Goal: Use online tool/utility: Use online tool/utility

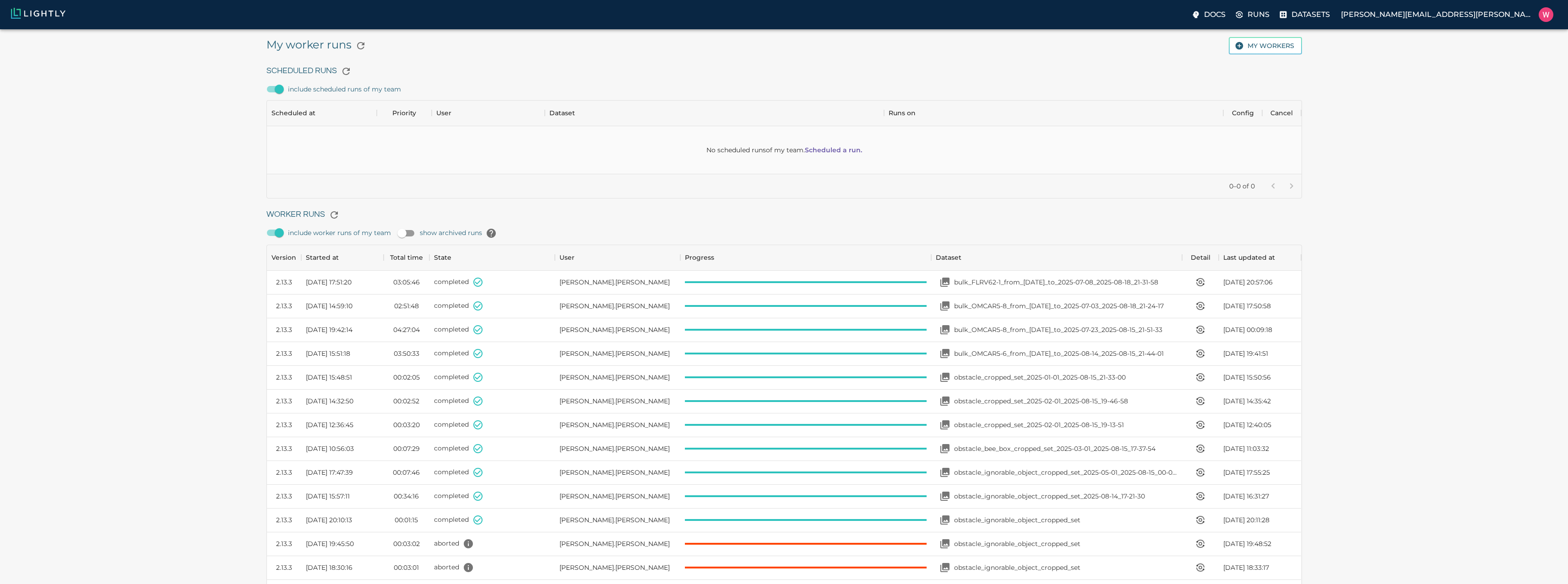
scroll to position [613, 1028]
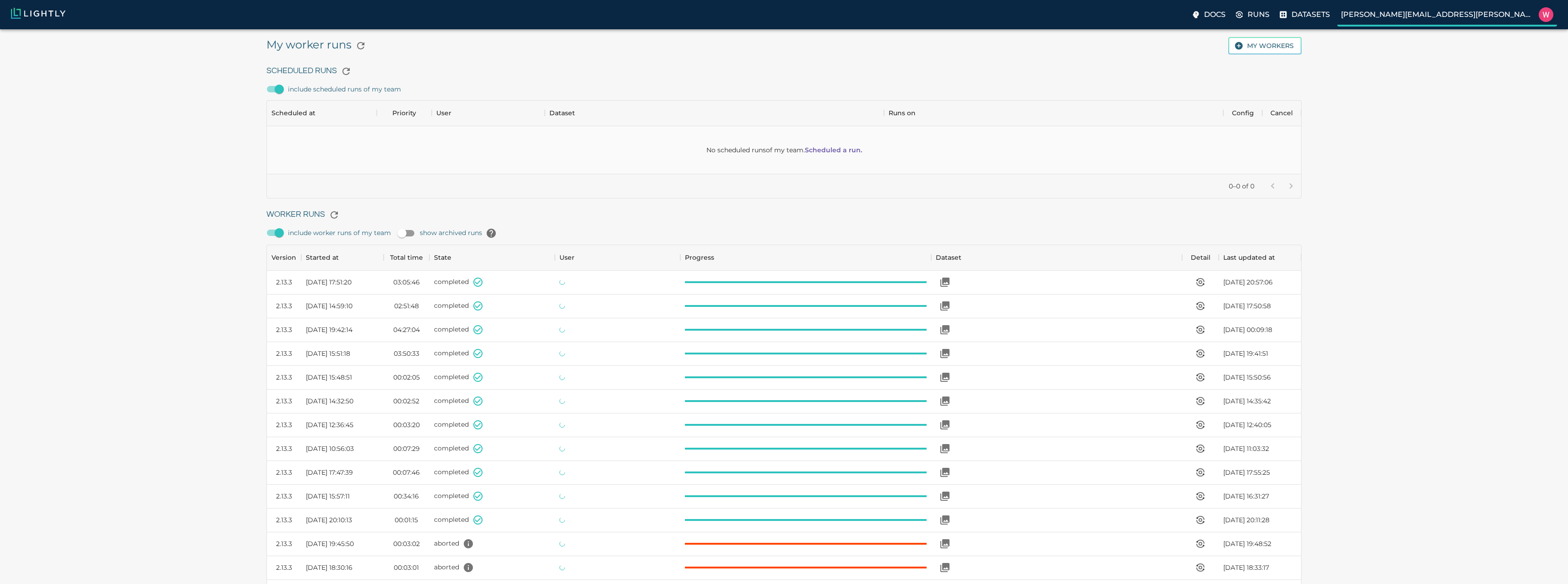
scroll to position [613, 1028]
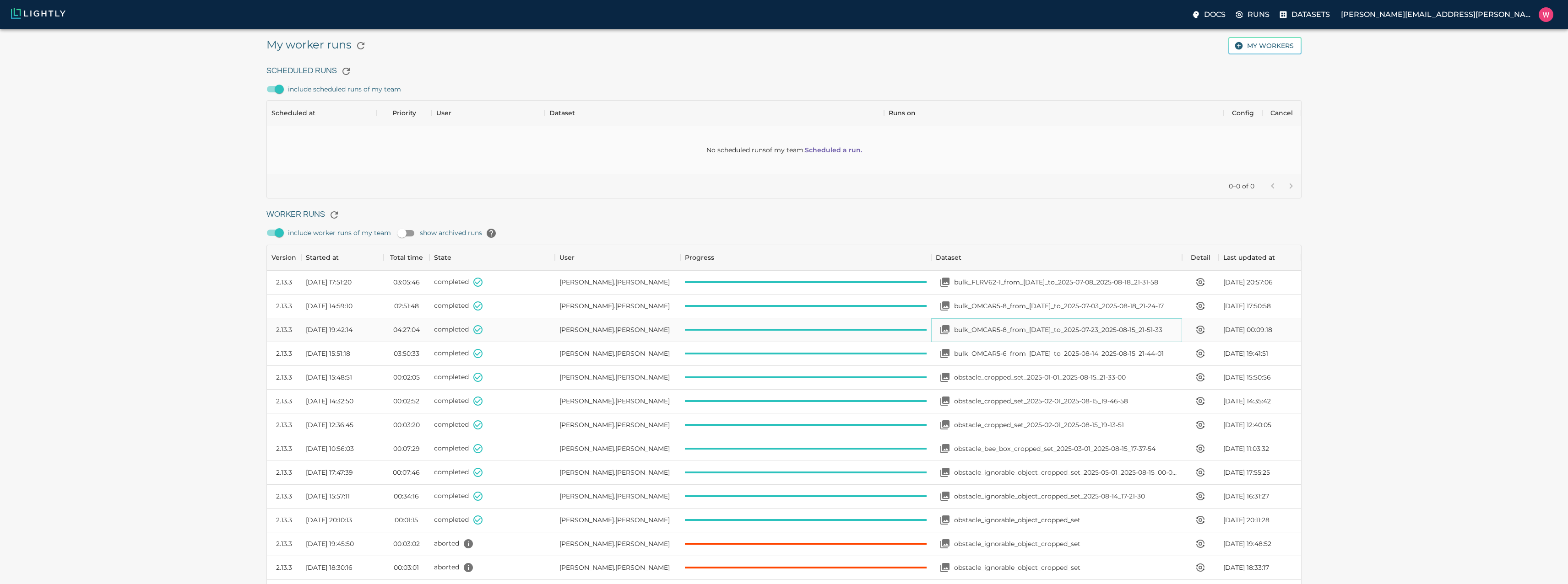
click at [1124, 329] on p "bulk_OMCAR5-8_from_[DATE]_to_2025-07-23_2025-08-15_21-51-33" at bounding box center [1058, 329] width 208 height 9
click at [991, 280] on p "bulk_FLRV62-1_from_[DATE]_to_2025-07-08_2025-08-18_21-31-58" at bounding box center [1056, 282] width 204 height 9
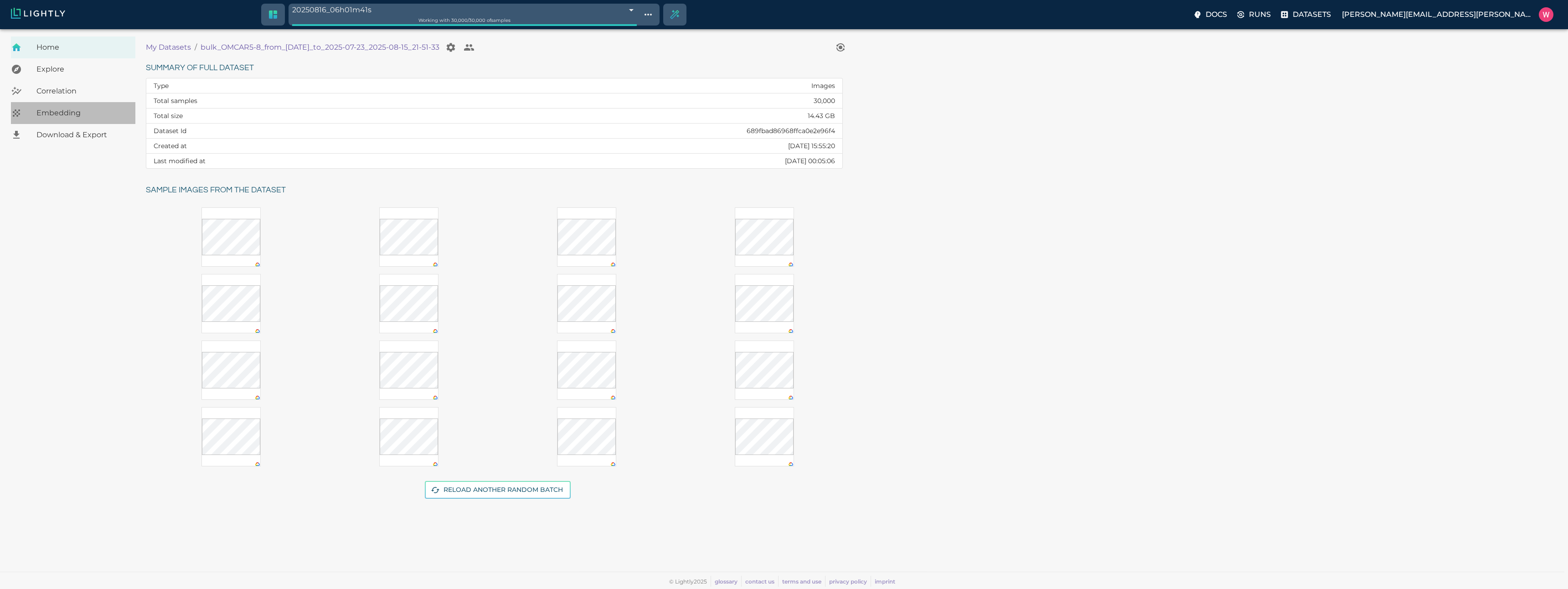
click at [68, 119] on div "Embedding" at bounding box center [73, 113] width 124 height 22
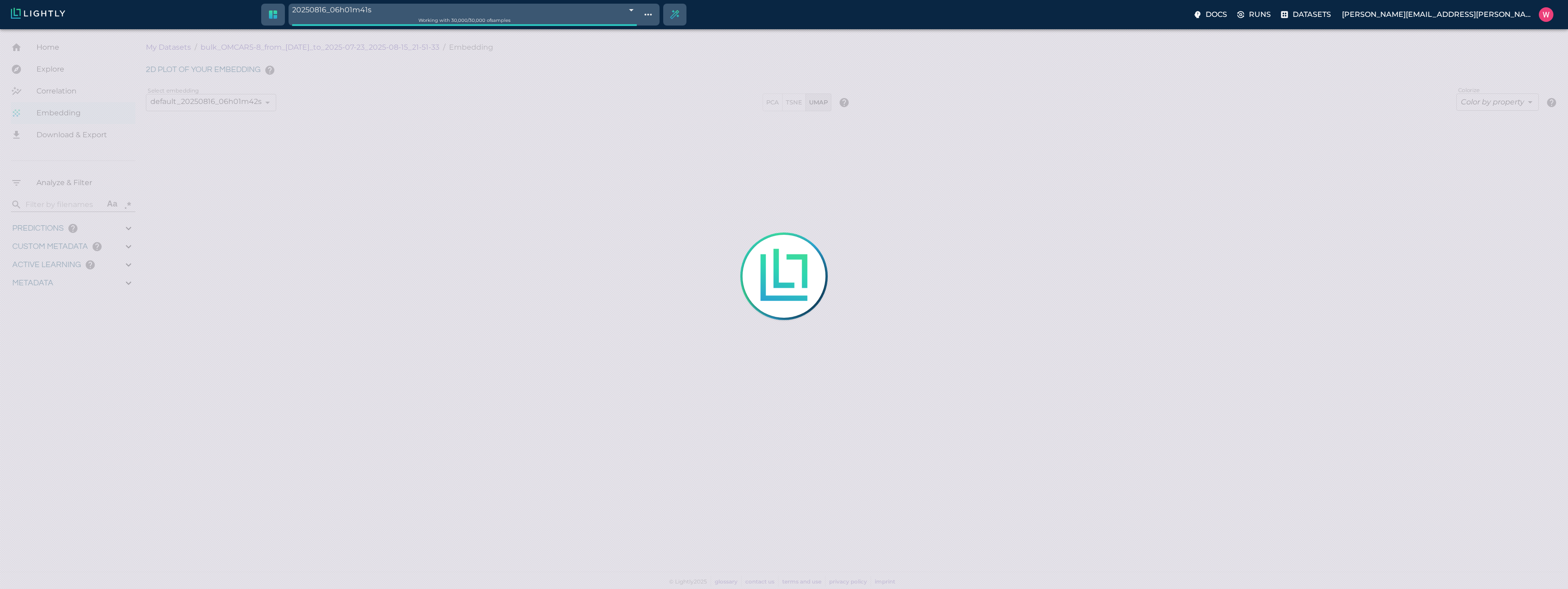
type input "1753161022.26322"
type input "1753315199.88822"
type input "0.999"
type input "0.997"
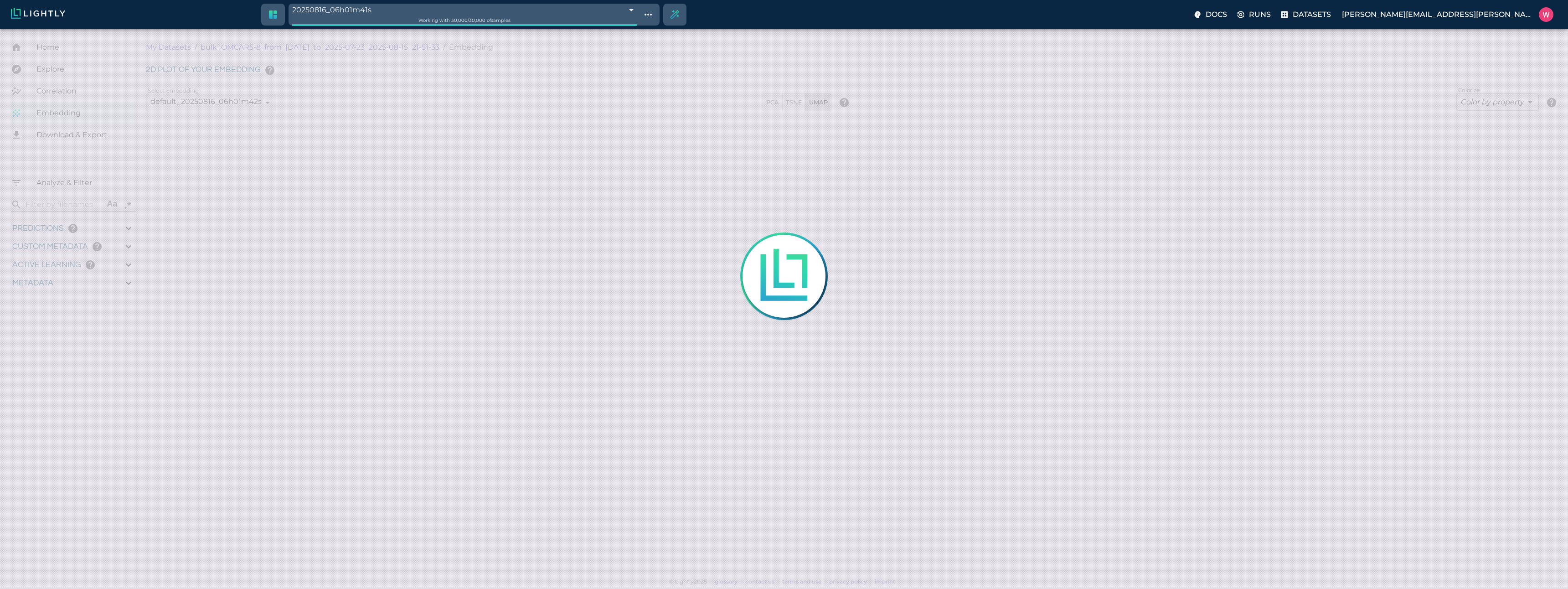
type input "0.997"
type input "0.413995027542114"
type input "7.61299502754211"
type input "2.80040788650513"
type input "31.2854078865051"
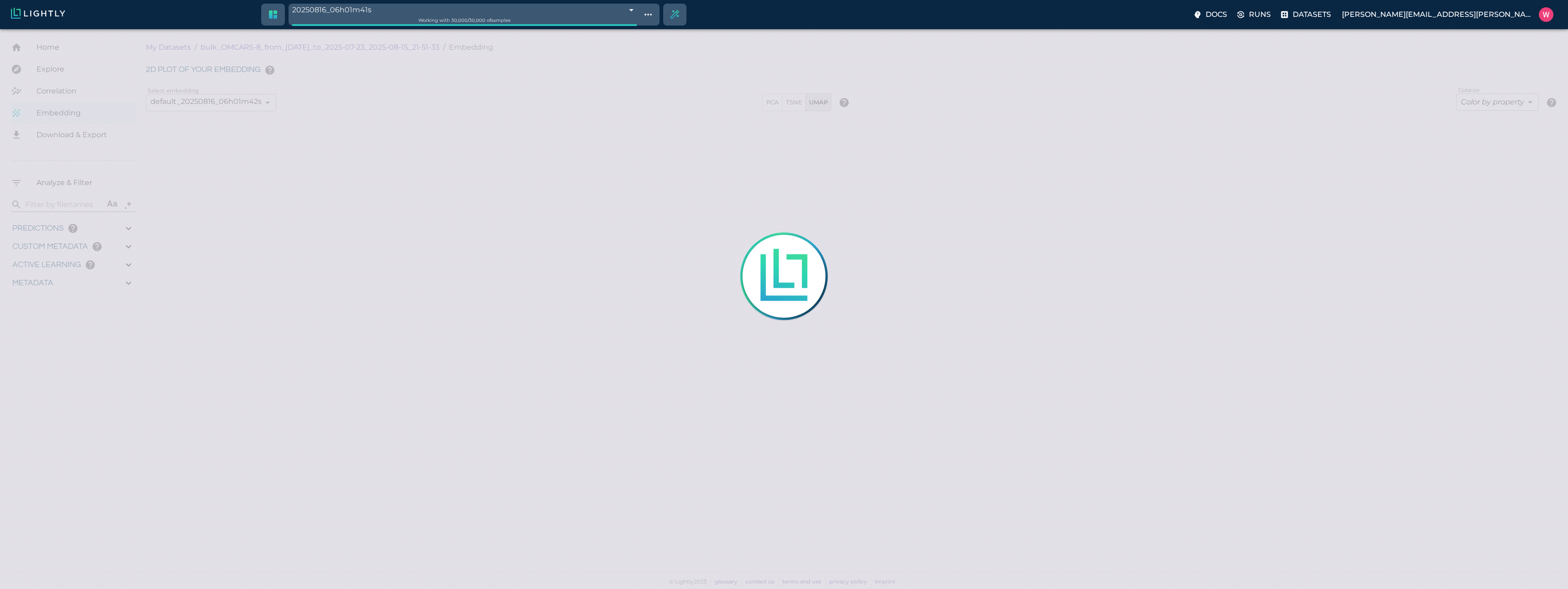
type input "1753161022.26322"
type input "1753315199.88822"
type input "0.999"
type input "0.997"
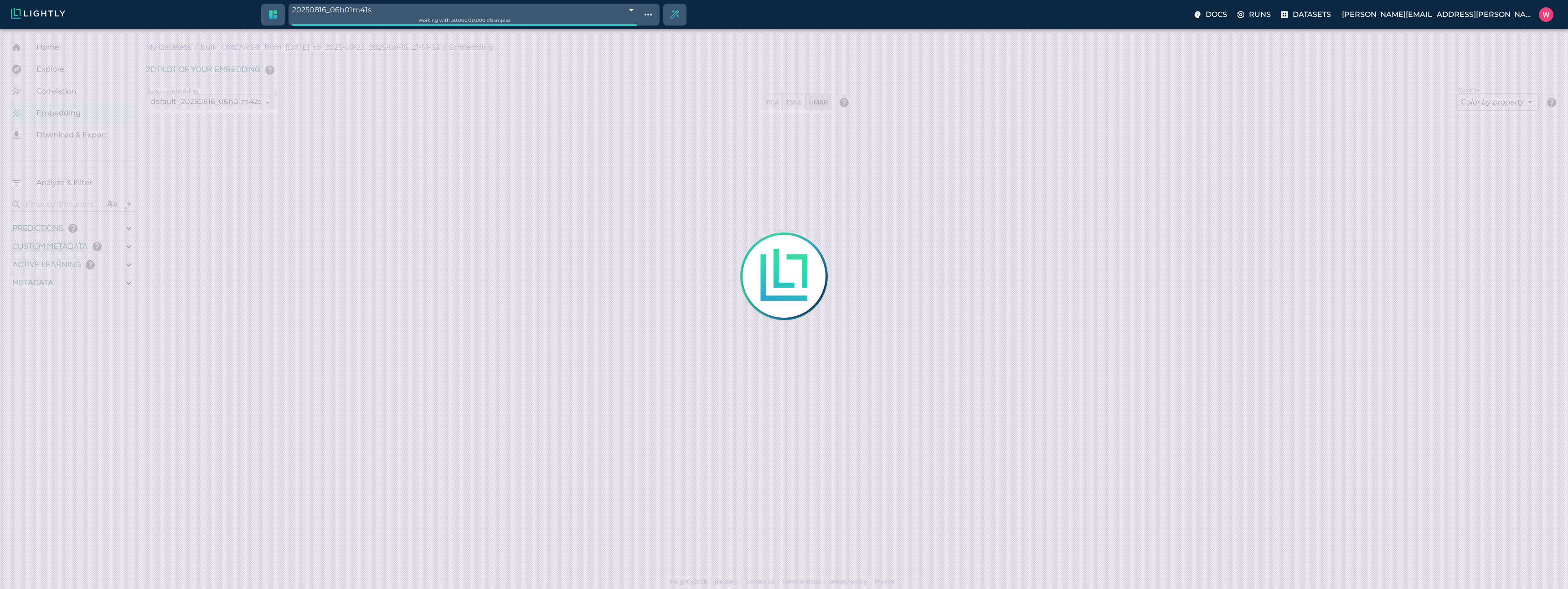
type input "0.997"
type input "0.413995027542114"
type input "7.61299502754211"
type input "2.80040788650513"
type input "31.2854078865051"
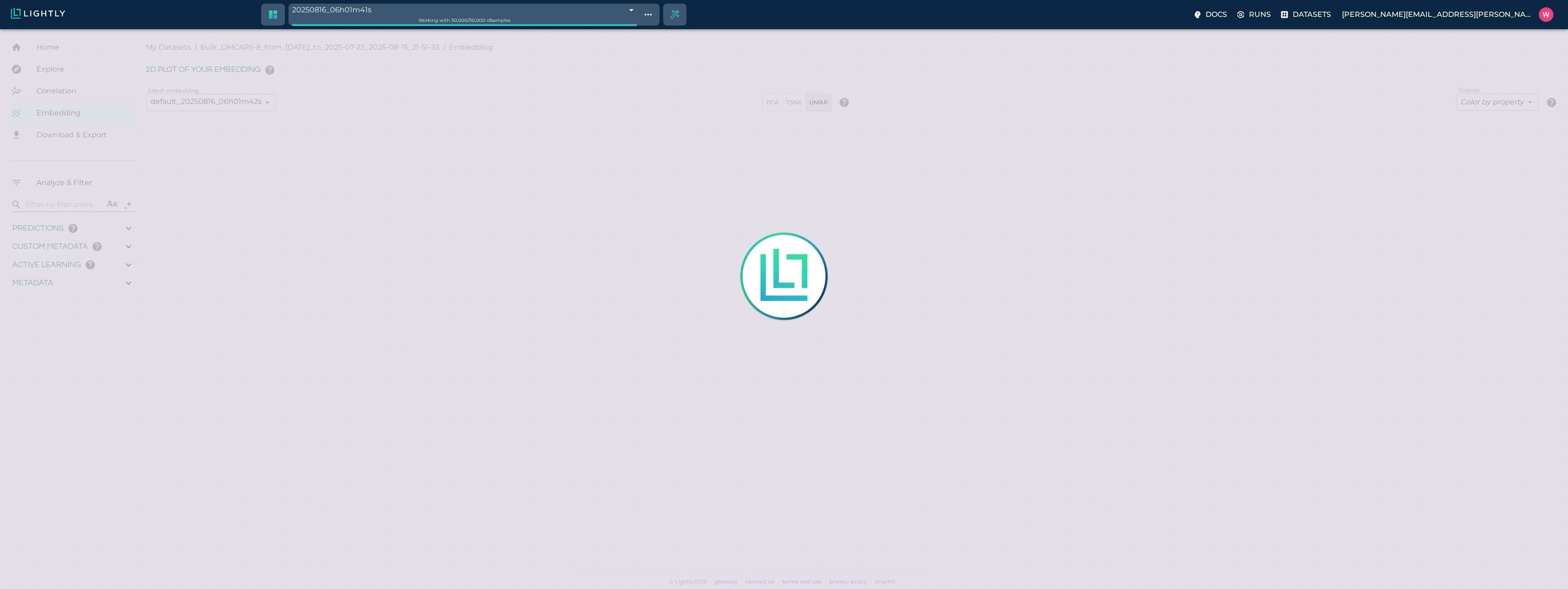
type input "9007199254740991"
type input "1753161022.26322"
type input "1753315199.88822"
type input "0.999"
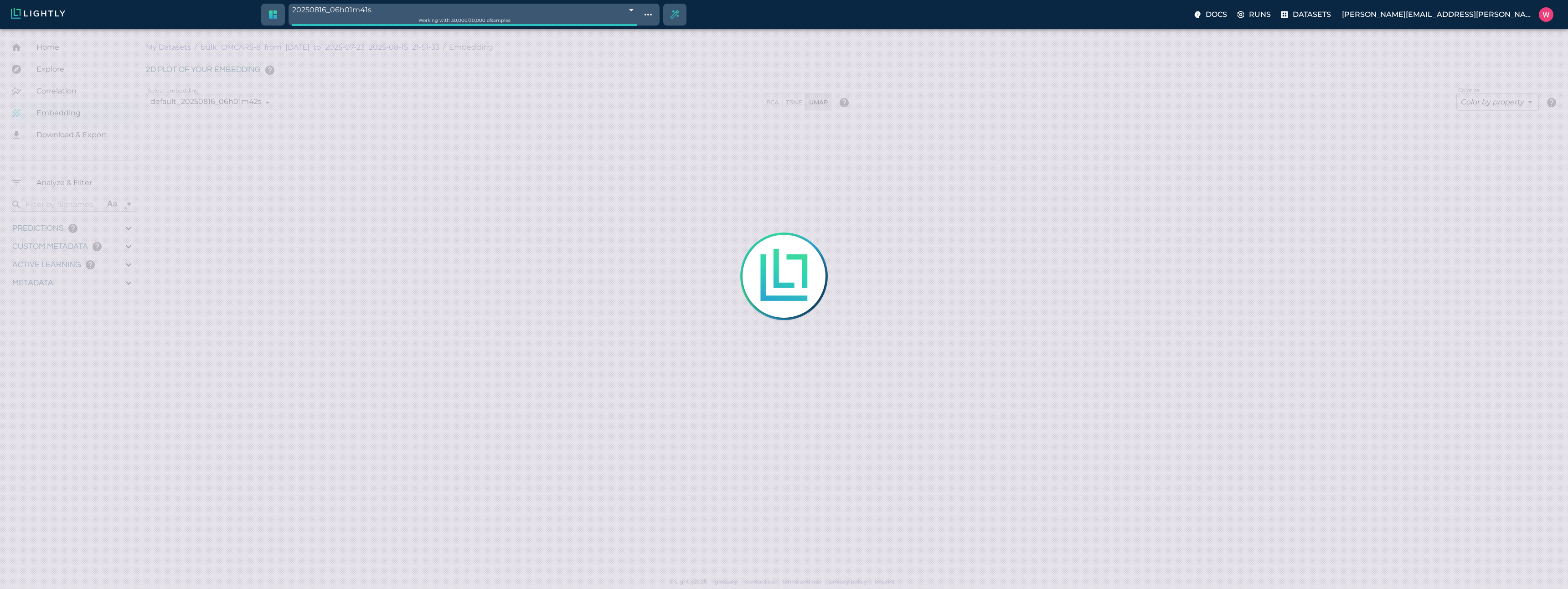
type input "0.999"
type input "0.997"
type input "0.413995027542114"
type input "7.61299502754211"
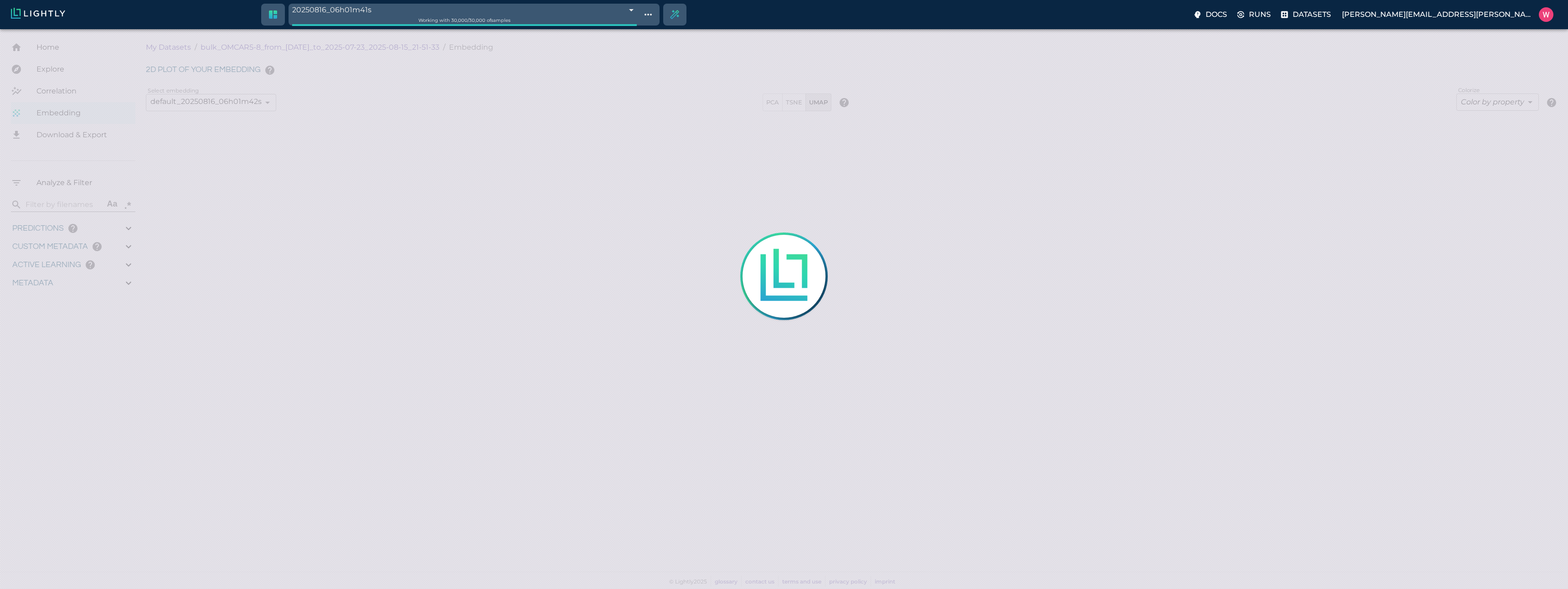
type input "2.80040788650513"
type input "31.2854078865051"
type input "9007199254740991"
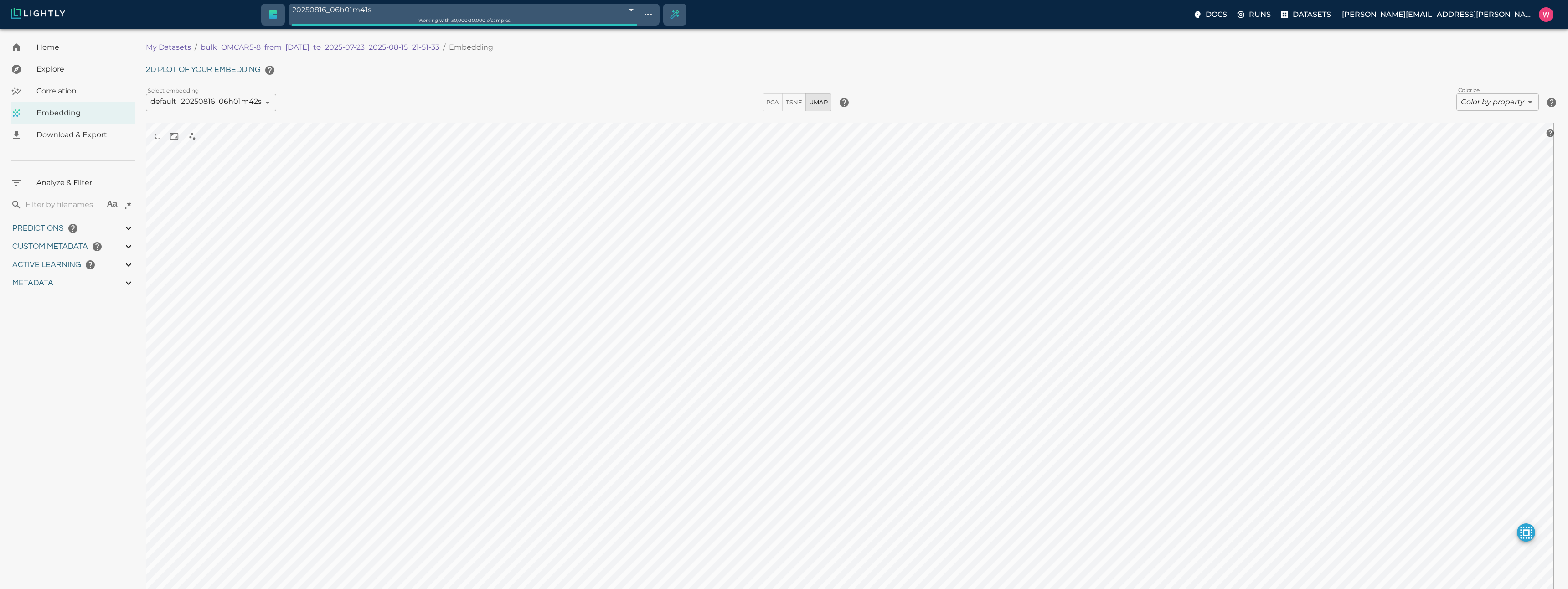
type input "1753161022.26322"
type input "1753315199.88822"
type input "0.999"
type input "0.997"
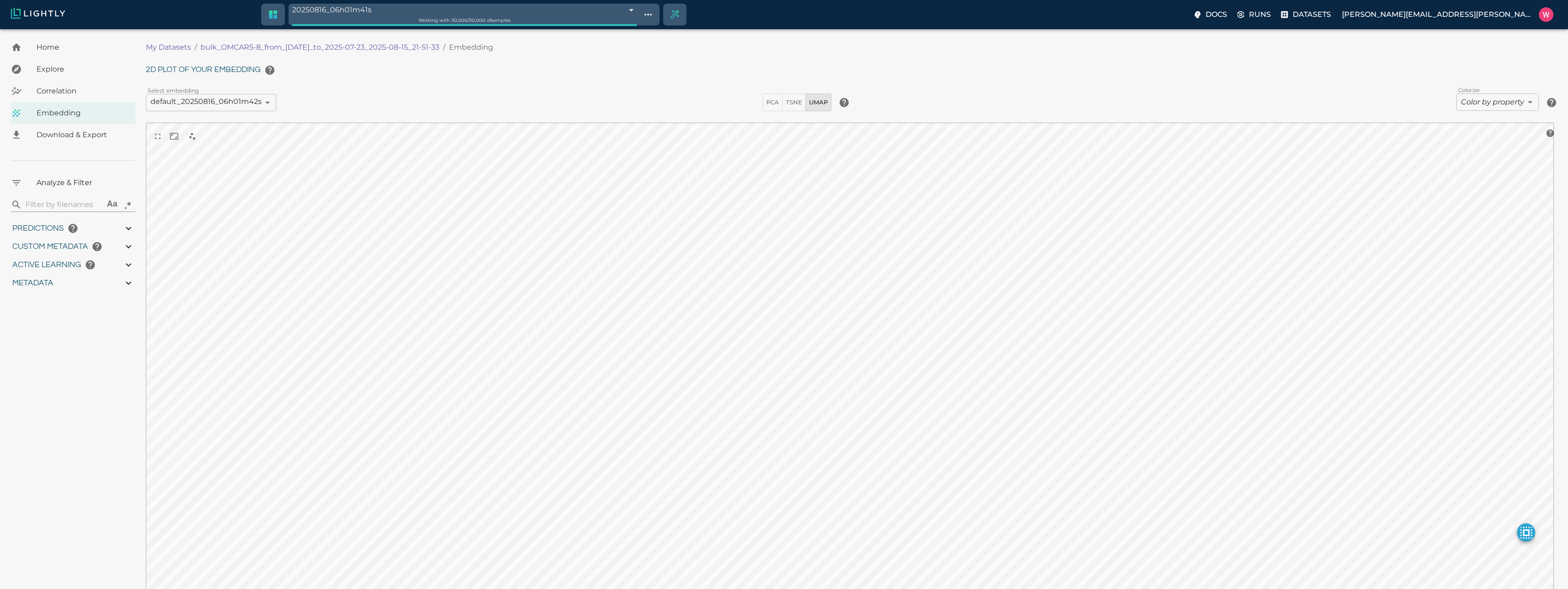
type input "0.997"
type input "0.413995027542114"
type input "7.61299502754211"
type input "2.80040788650513"
type input "31.2854078865051"
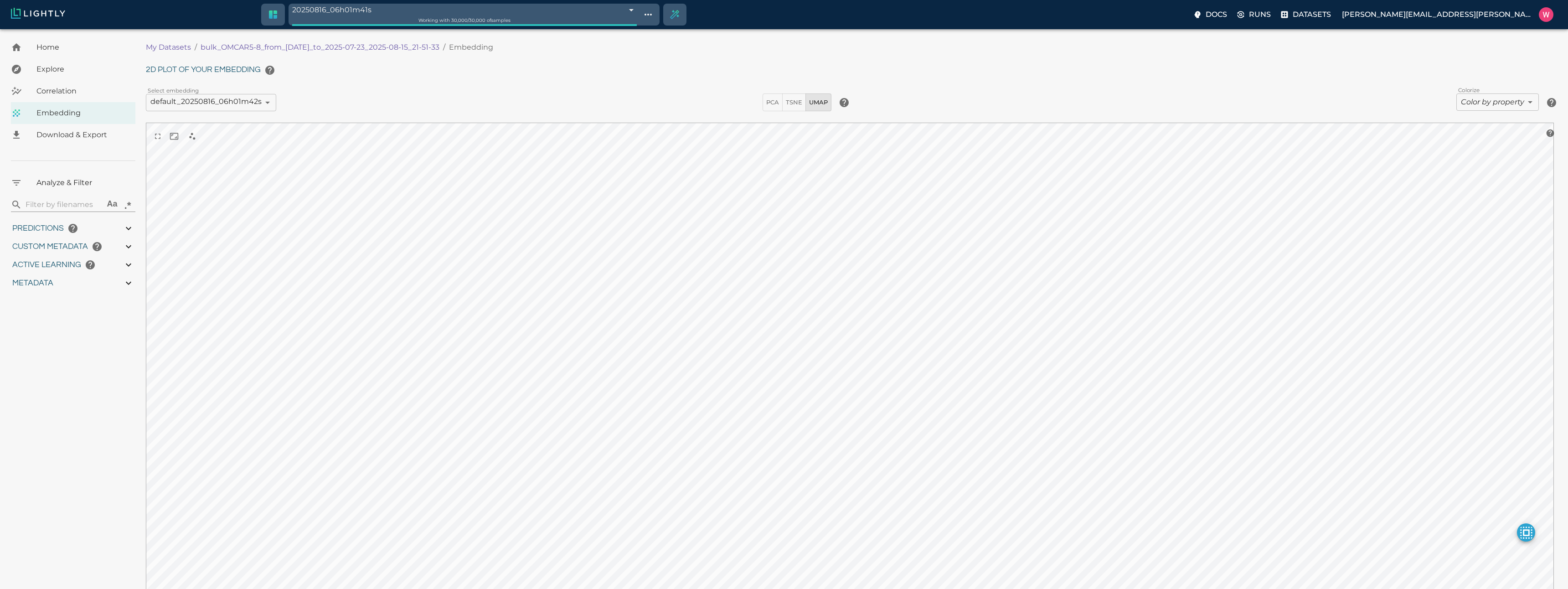
type input "1753161022.26322"
type input "1753315199.88822"
type input "0.999"
type input "0.997"
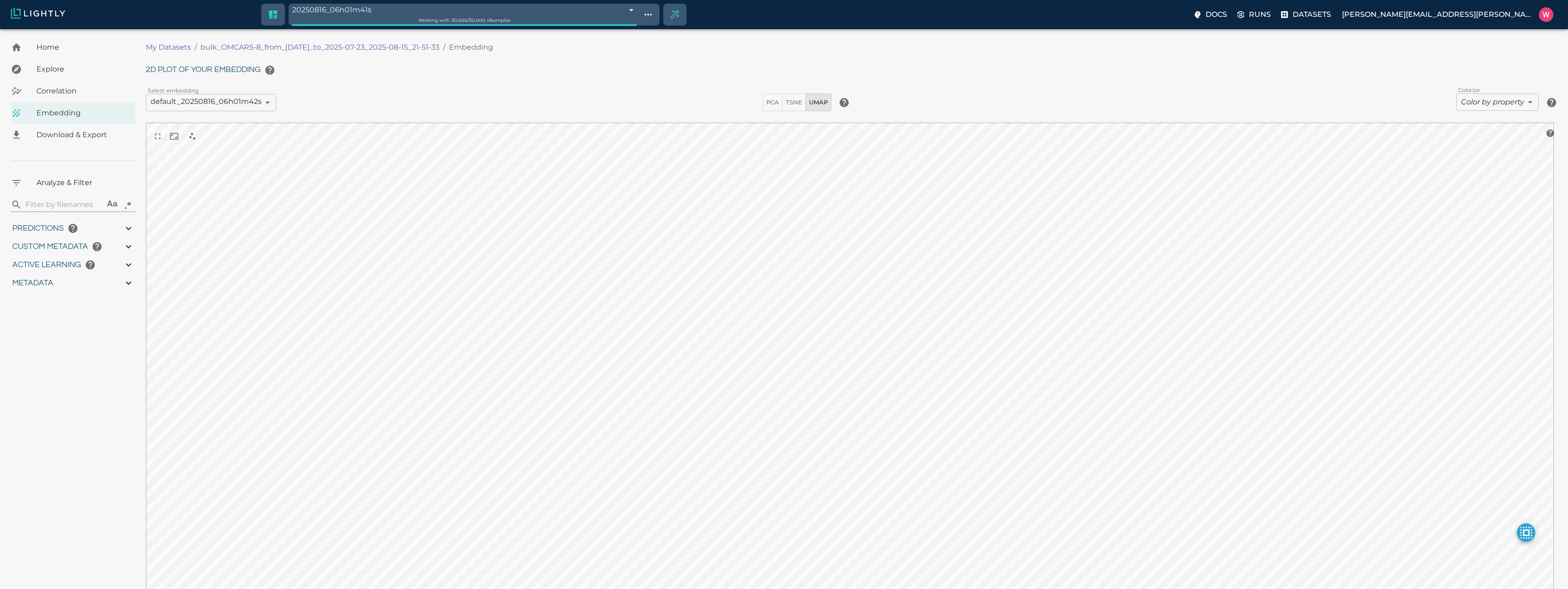
type input "0.997"
type input "0.413995027542114"
type input "7.61299502754211"
type input "2.80040788650513"
type input "31.2854078865051"
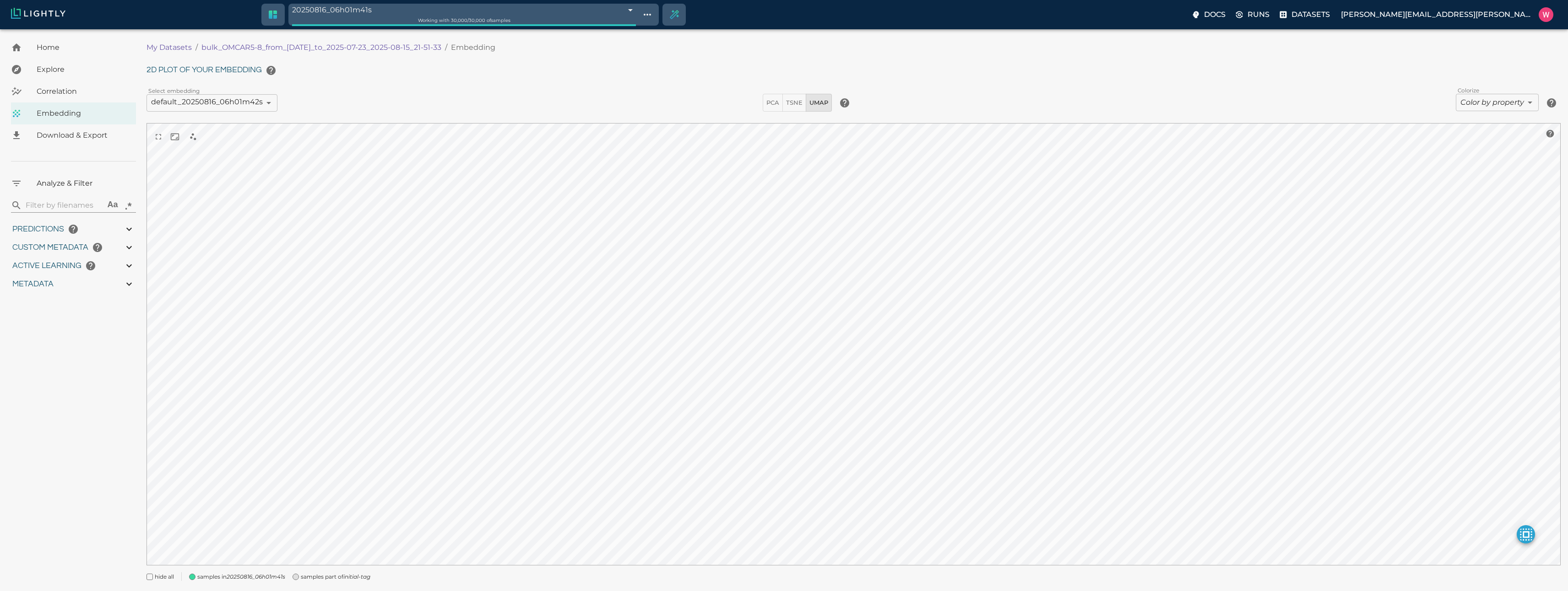
click at [1509, 105] on body "20250816_06h01m41s 68a01ec58ed35fe88f8cfd83 Working with 30,000 / 30,000 of sam…" at bounding box center [784, 321] width 1568 height 585
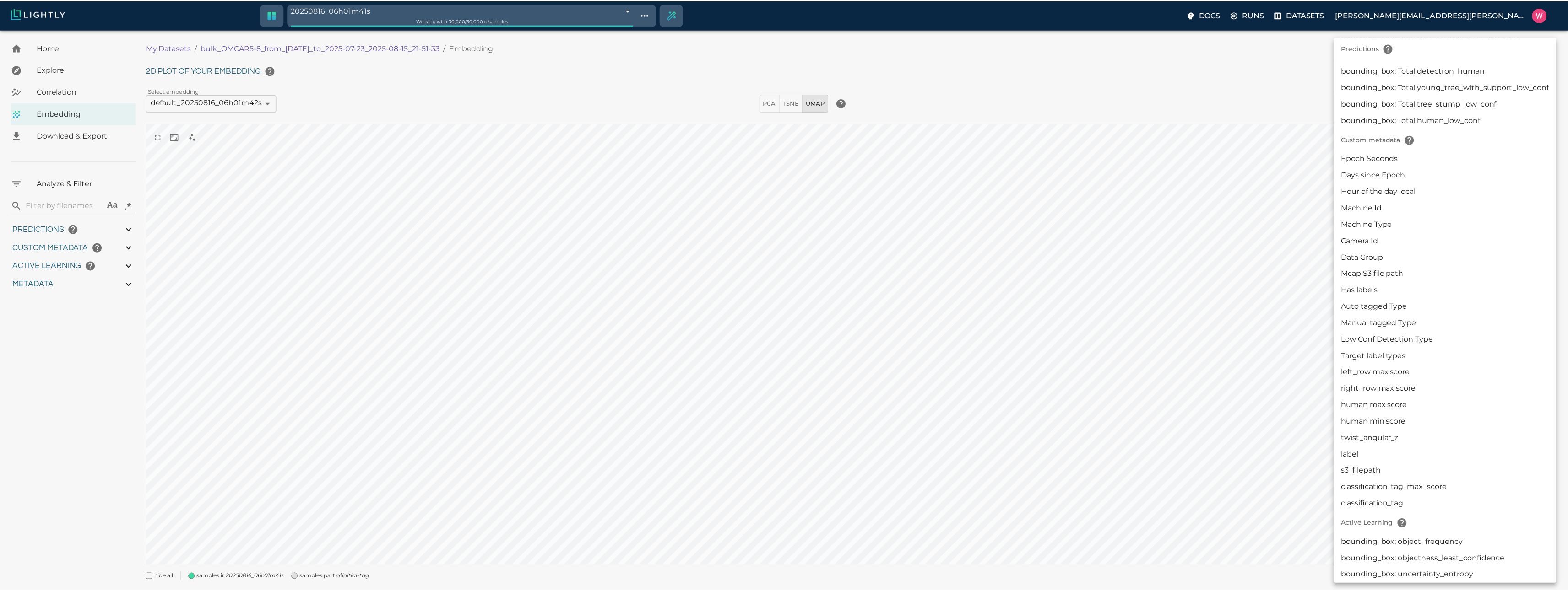
scroll to position [916, 0]
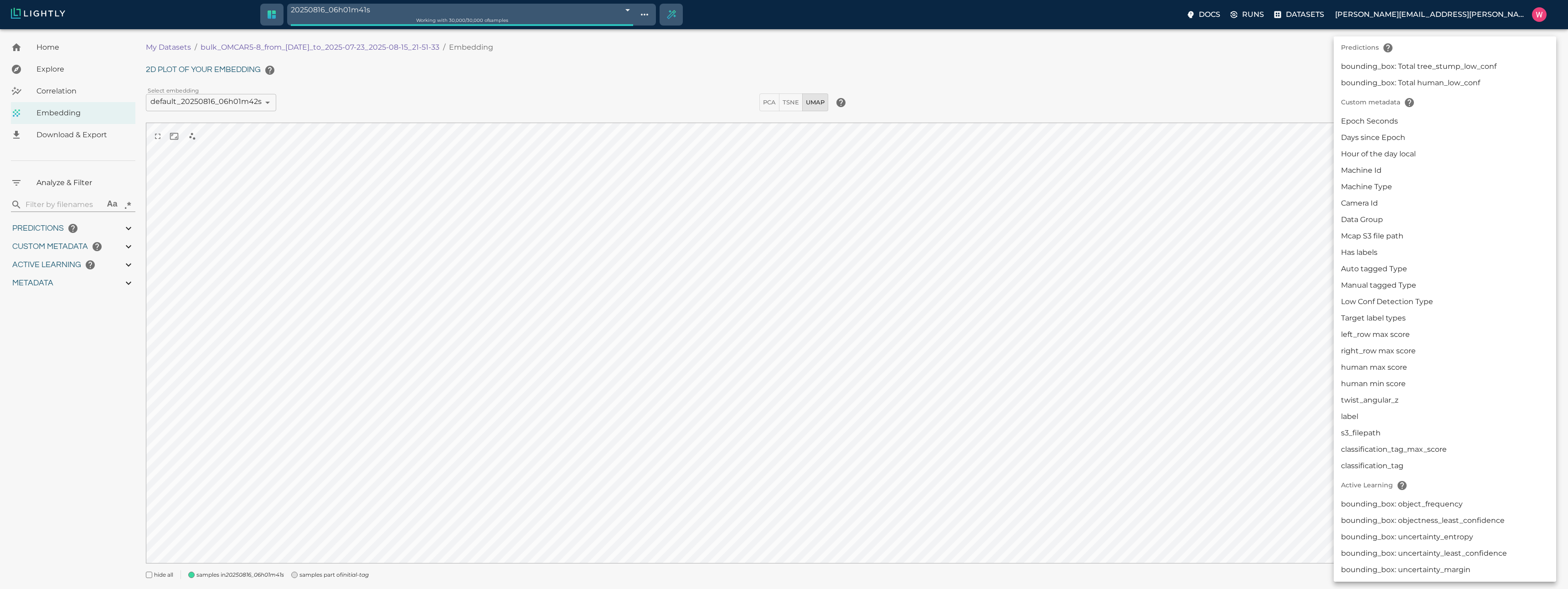
click at [1272, 281] on div at bounding box center [784, 294] width 1568 height 589
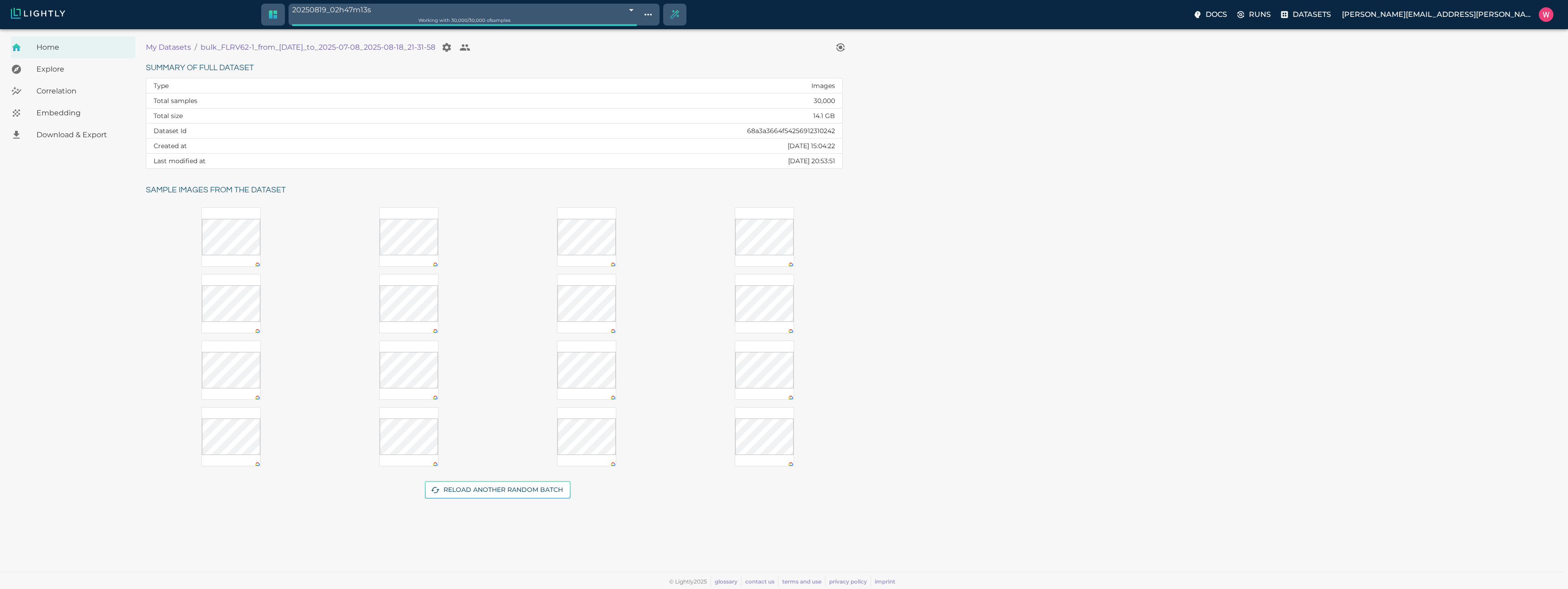
click at [71, 116] on span "Embedding" at bounding box center [82, 113] width 92 height 11
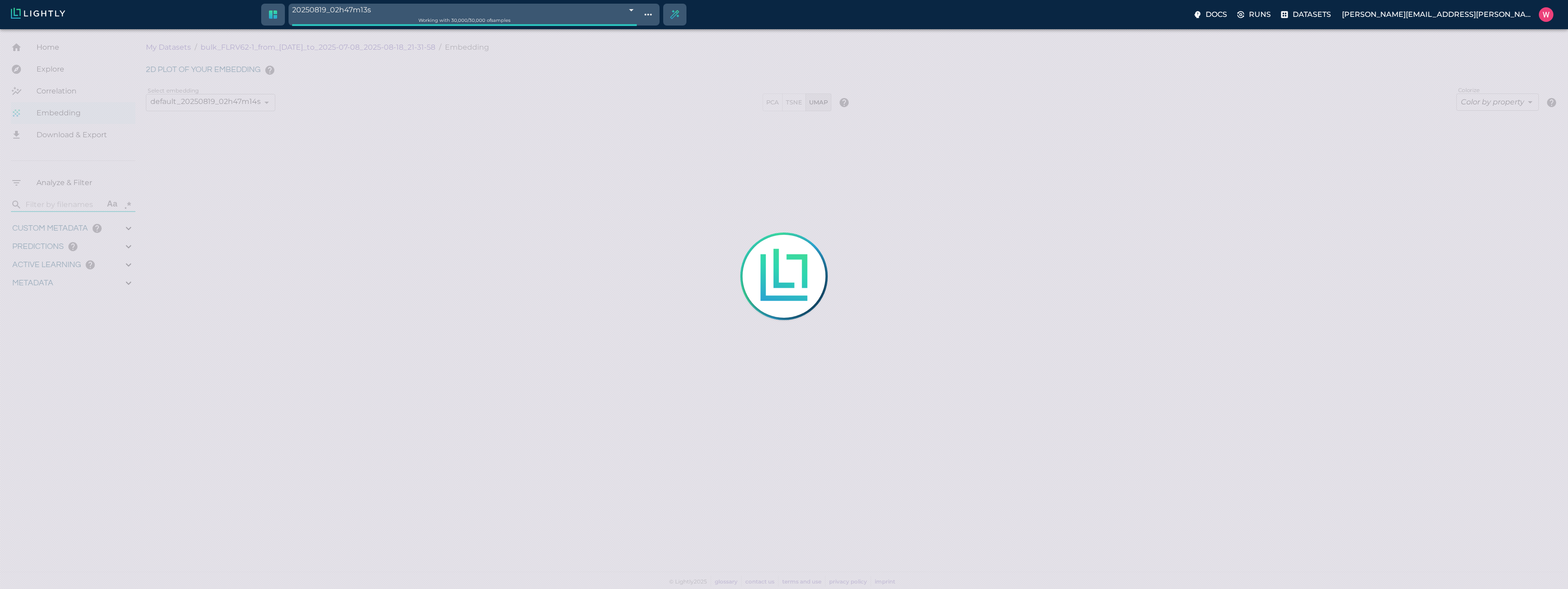
type input "1751900306.42442"
type input "1752019199.37542"
type input "0.999"
type input "0.994"
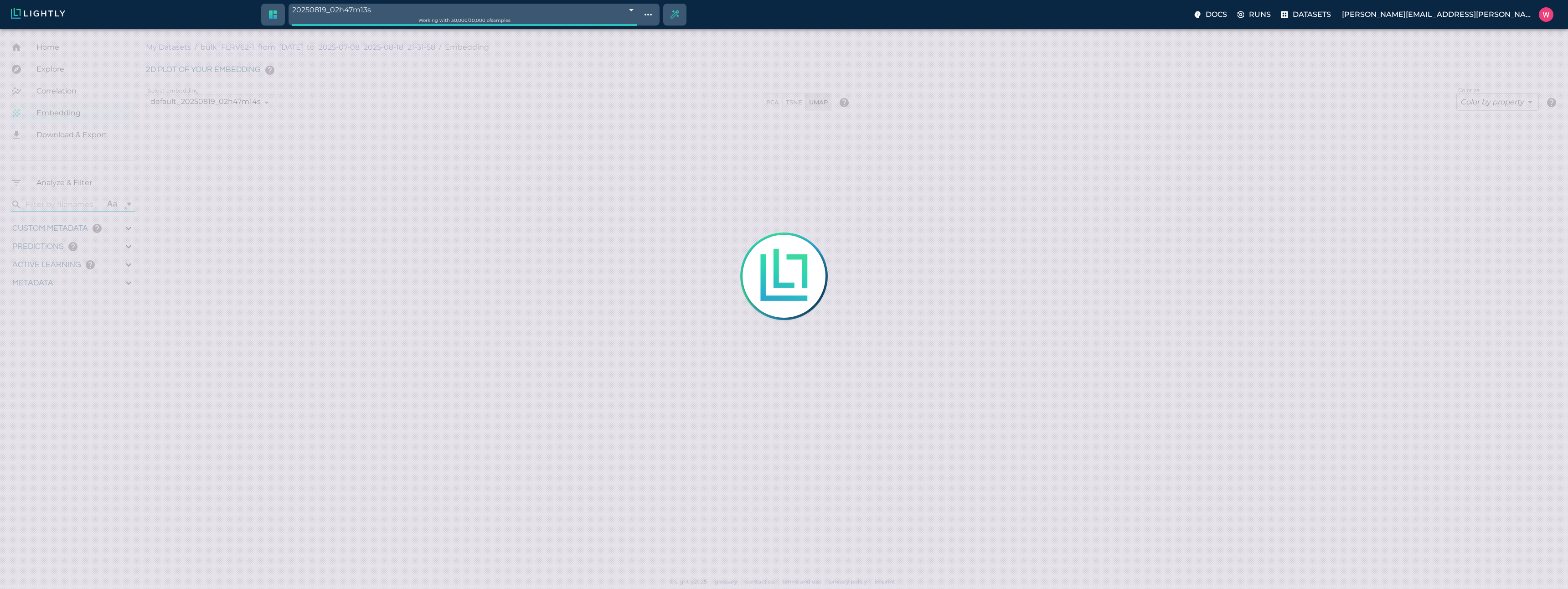
type input "0.994"
type input "0.752768635749817"
type input "13.5247686357498"
type input "1.34127223491669"
type input "23.5012722349167"
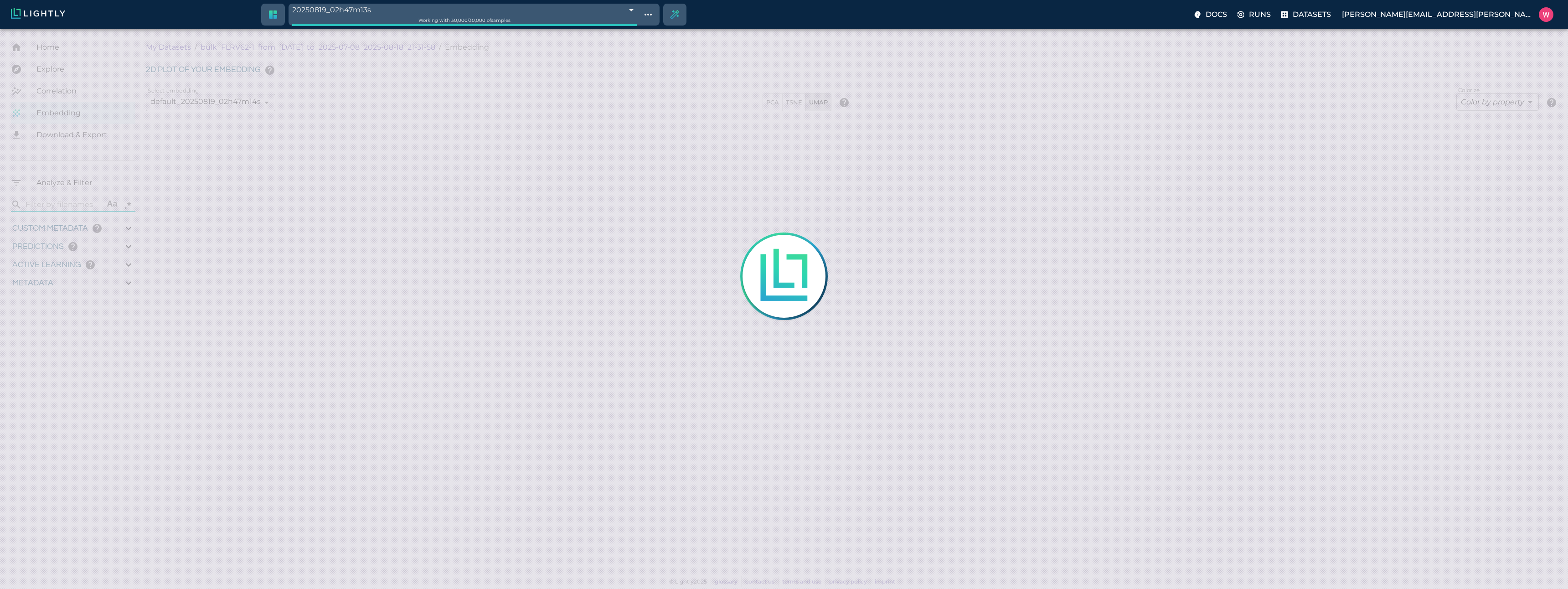
type input "1751900306.42442"
type input "1752019199.37542"
type input "0.999"
type input "0.994"
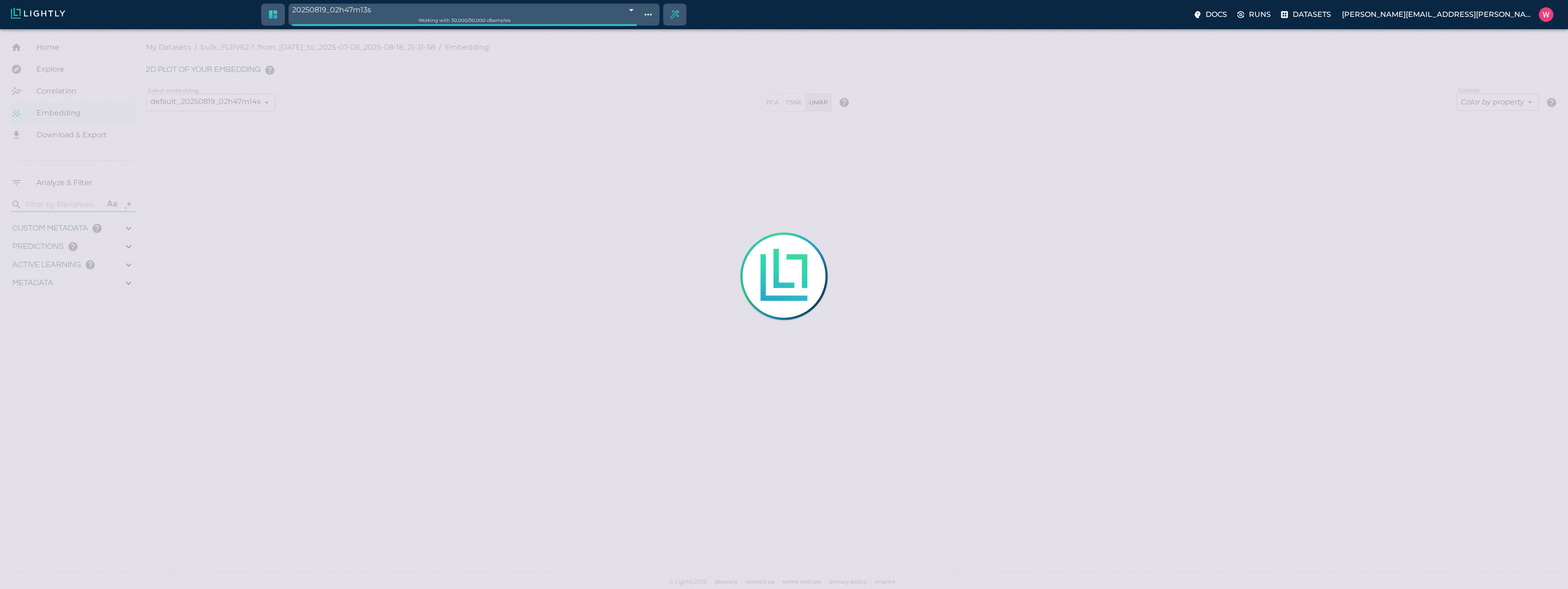
type input "0.994"
type input "0.752768635749817"
type input "13.5247686357498"
type input "1.34127223491669"
type input "23.5012722349167"
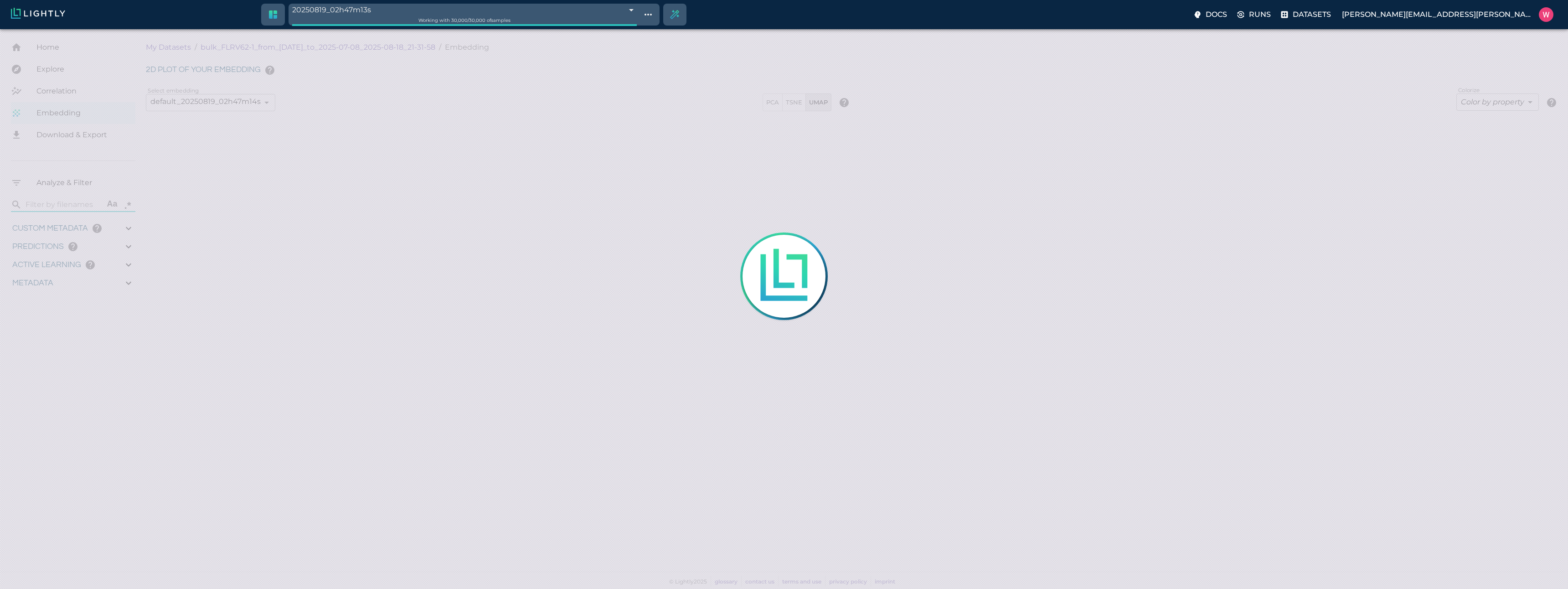
type input "9007199254740991"
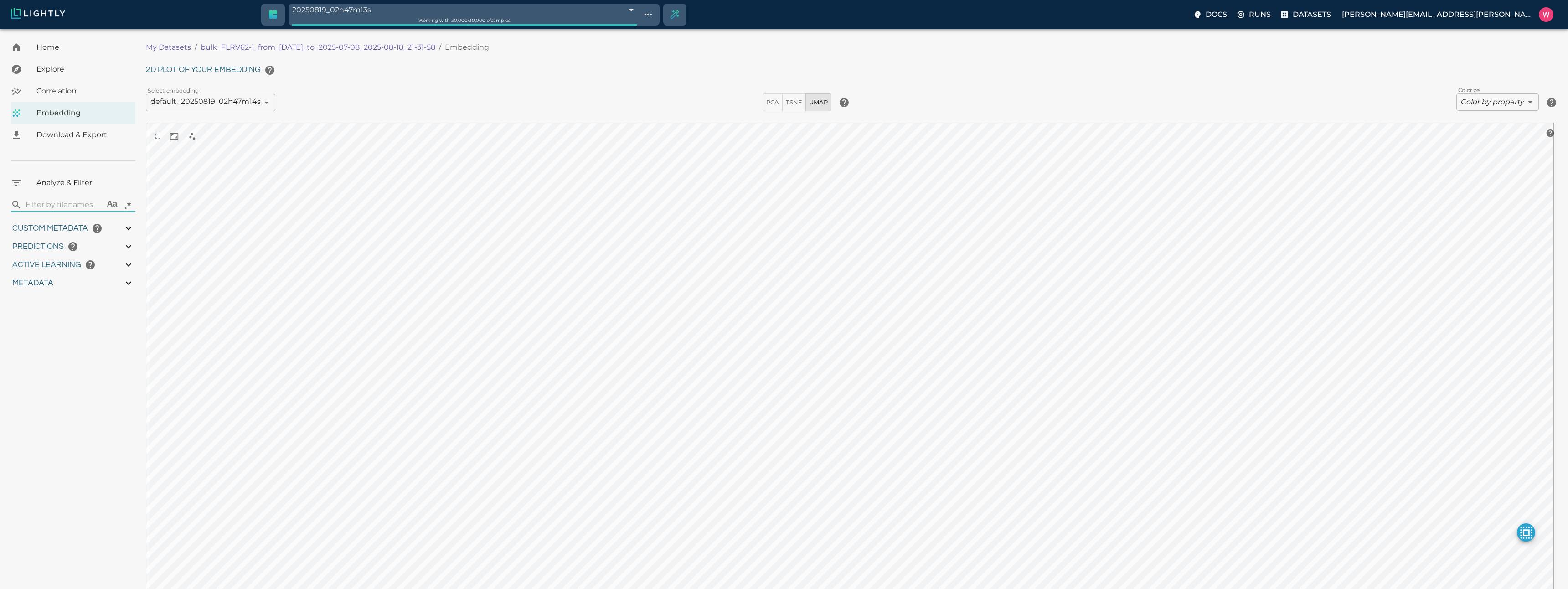
type input "1751900306.42442"
type input "1752019199.37542"
type input "0.999"
type input "0.994"
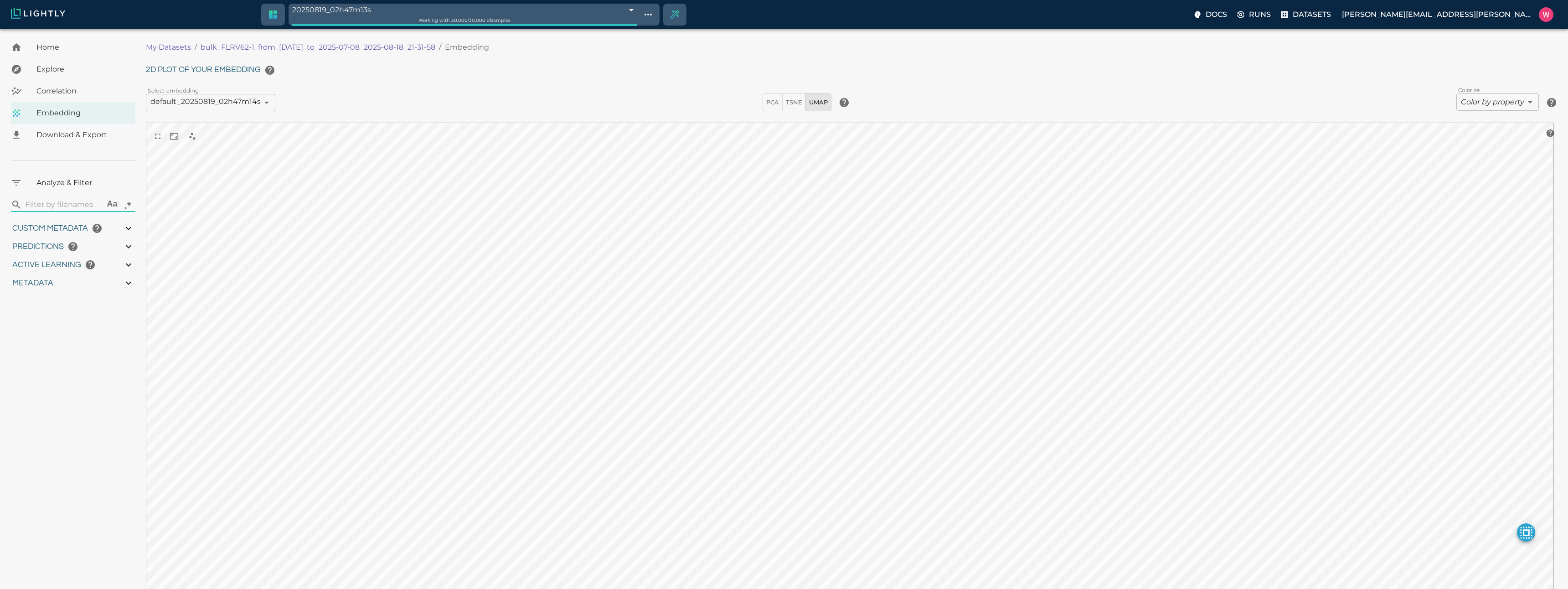
type input "0.994"
type input "0.752768635749817"
type input "13.5247686357498"
type input "1.34127223491669"
type input "23.5012722349167"
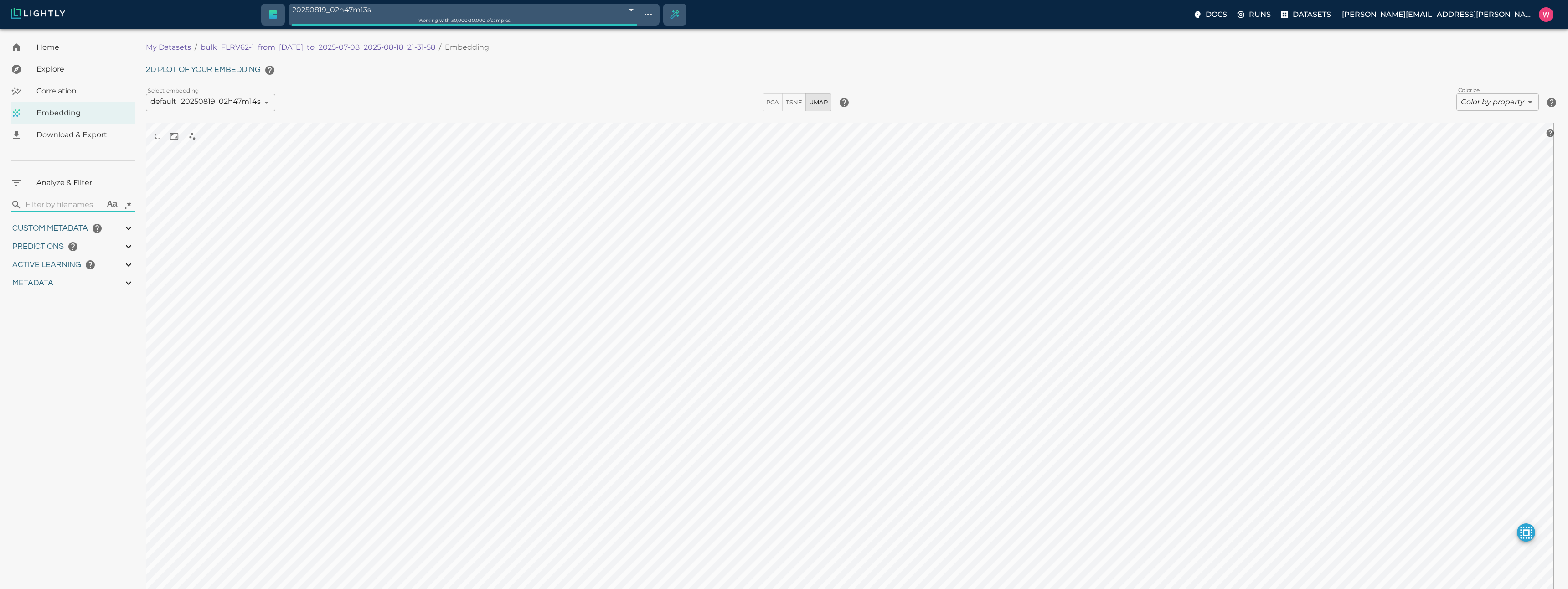
type input "9007199254740991"
type input "1751900306.42442"
type input "1752019199.37542"
type input "0.999"
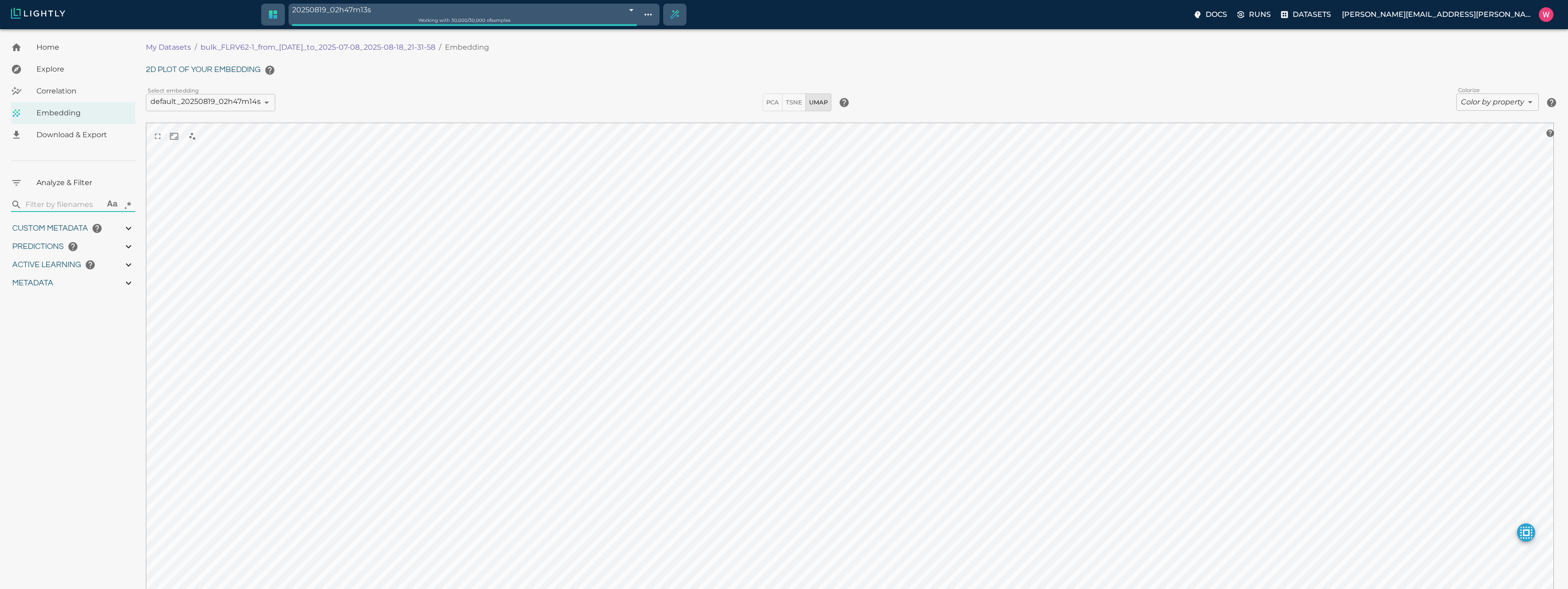
type input "0.999"
type input "0.994"
type input "0.752768635749817"
type input "13.5247686357498"
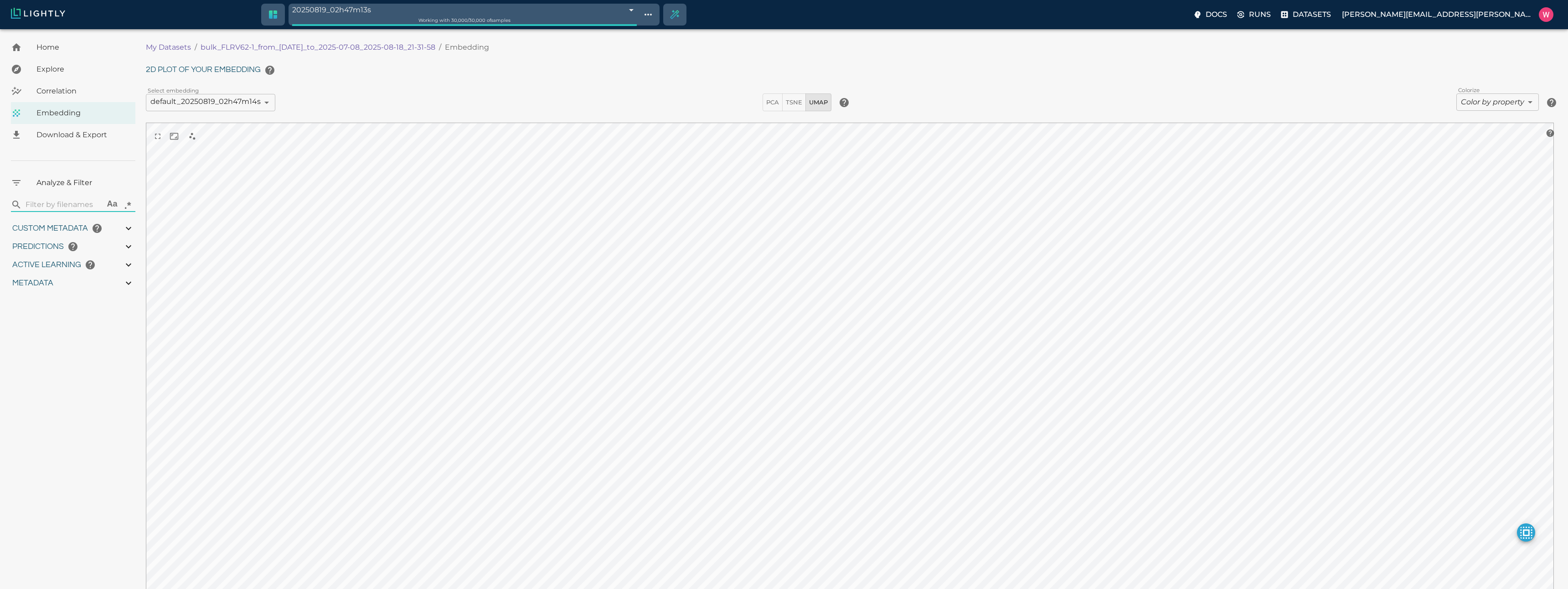
type input "1.34127223491669"
type input "23.5012722349167"
type input "1751900306.42442"
type input "1752019199.37542"
type input "0.999"
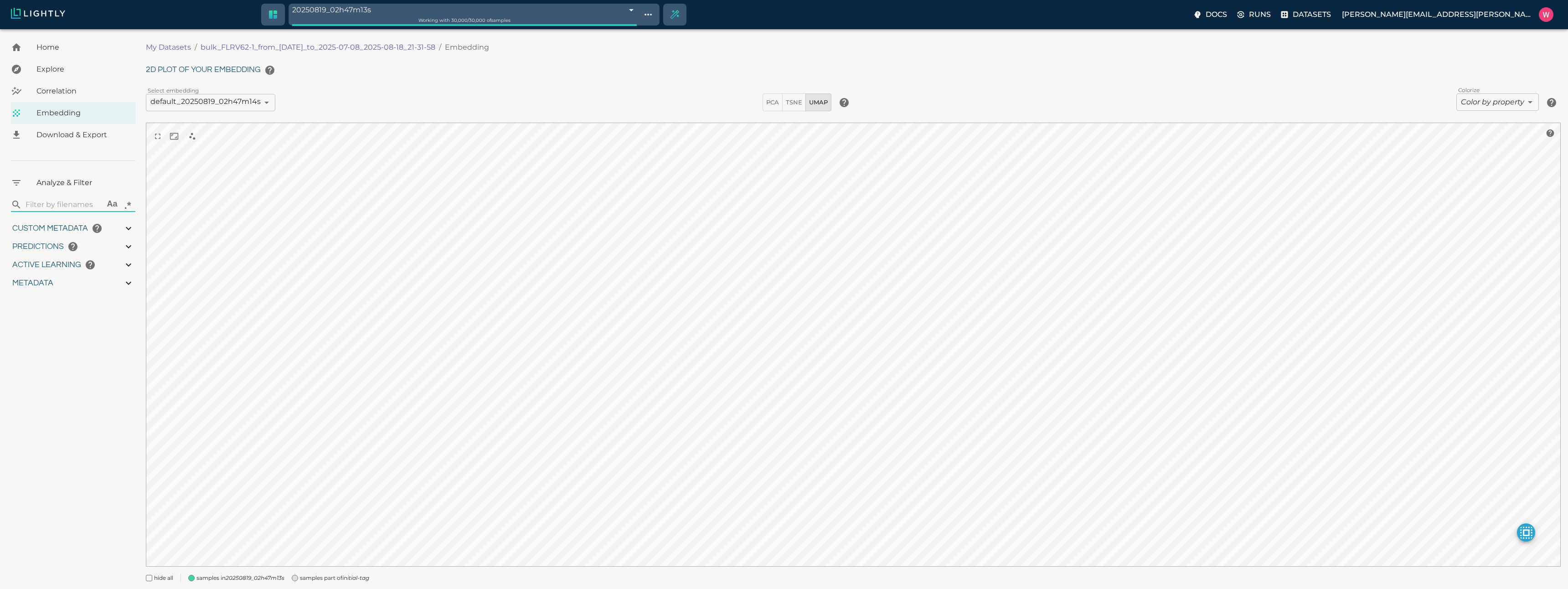
type input "0.999"
type input "0.994"
type input "0.752768635749817"
type input "13.5247686357498"
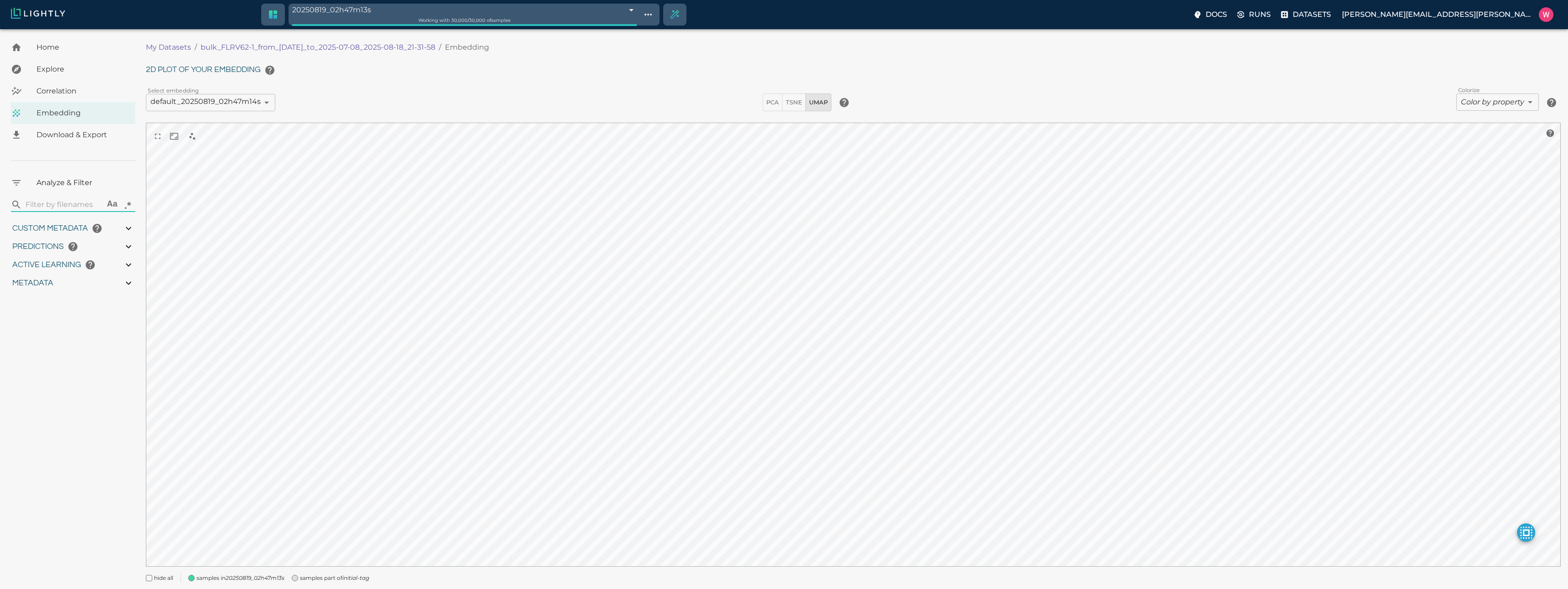
type input "1.34127223491669"
type input "23.5012722349167"
click at [1496, 99] on body "20250819_02h47m13s 68a3e5b10b4c6f6c567f9e89 Working with 30,000 / 30,000 of sam…" at bounding box center [780, 322] width 1561 height 586
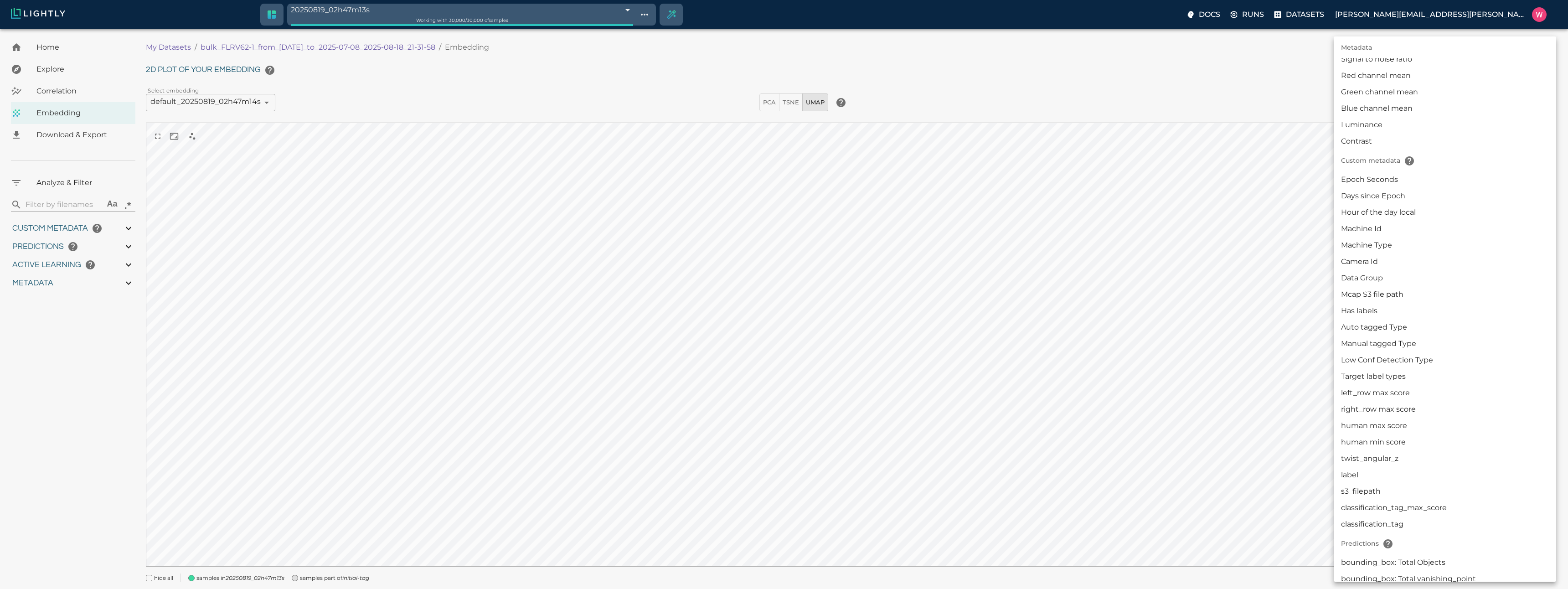
scroll to position [219, 0]
